Goal: Transaction & Acquisition: Purchase product/service

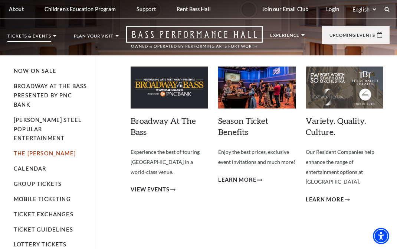
click at [40, 150] on link "The [PERSON_NAME]" at bounding box center [45, 153] width 62 height 6
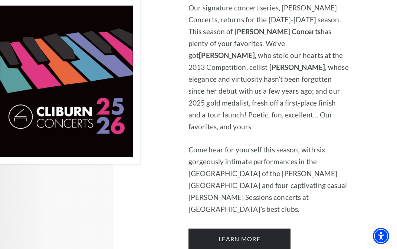
scroll to position [514, 0]
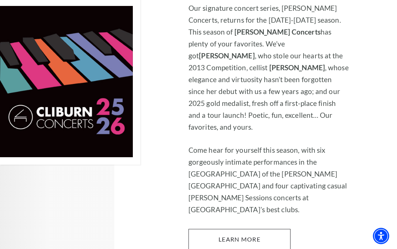
click at [266, 243] on link "Learn More" at bounding box center [239, 239] width 102 height 21
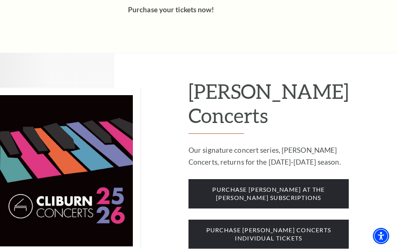
scroll to position [515, 0]
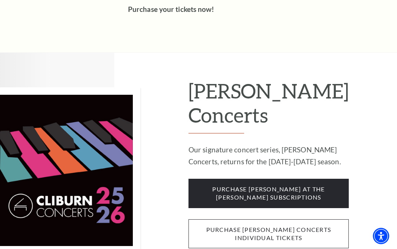
click at [278, 219] on span "purchase cliburn concerts individual tickets" at bounding box center [268, 233] width 160 height 29
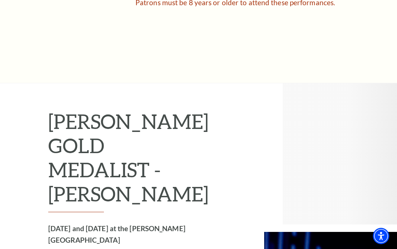
scroll to position [533, 0]
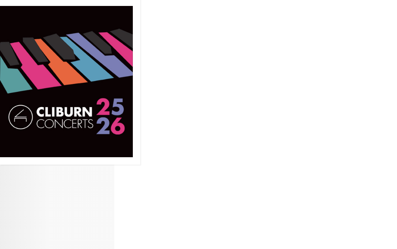
scroll to position [514, 0]
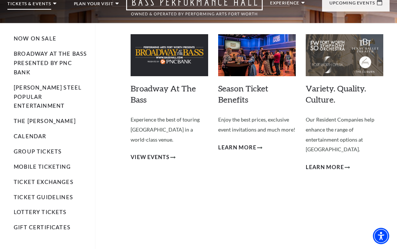
scroll to position [33, 0]
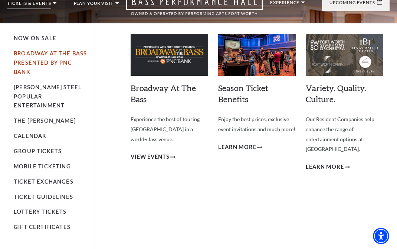
click at [36, 62] on link "Broadway At The Bass presented by PNC Bank" at bounding box center [50, 62] width 73 height 25
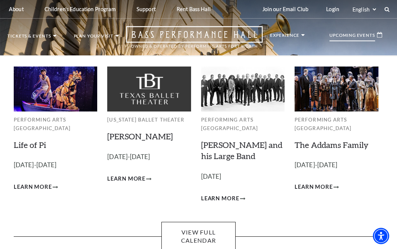
click at [66, 104] on img at bounding box center [55, 88] width 83 height 45
click at [37, 185] on span "Learn More" at bounding box center [33, 186] width 38 height 9
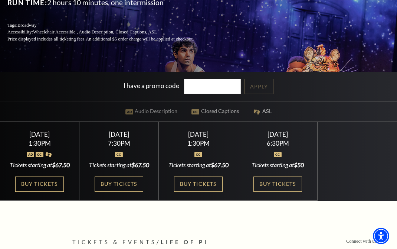
scroll to position [121, 0]
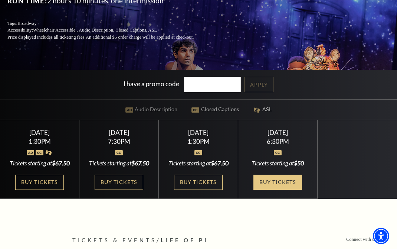
click at [275, 182] on link "Buy Tickets" at bounding box center [277, 181] width 48 height 15
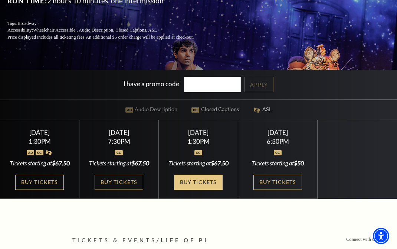
click at [196, 188] on link "Buy Tickets" at bounding box center [198, 181] width 48 height 15
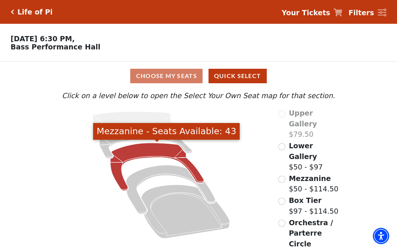
click at [147, 152] on icon "Mezzanine - Seats Available: 43" at bounding box center [157, 166] width 93 height 47
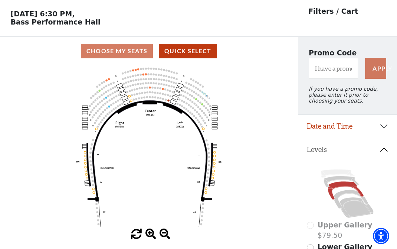
scroll to position [25, 0]
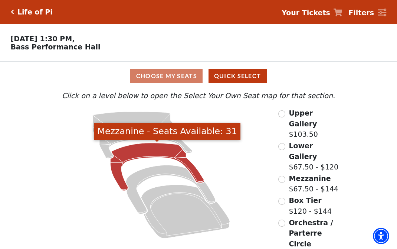
click at [145, 147] on icon "Mezzanine - Seats Available: 31" at bounding box center [157, 166] width 93 height 47
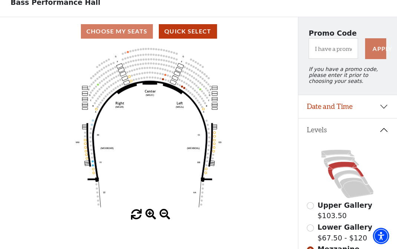
scroll to position [46, 0]
